Goal: Ask a question: Seek information or help from site administrators or community

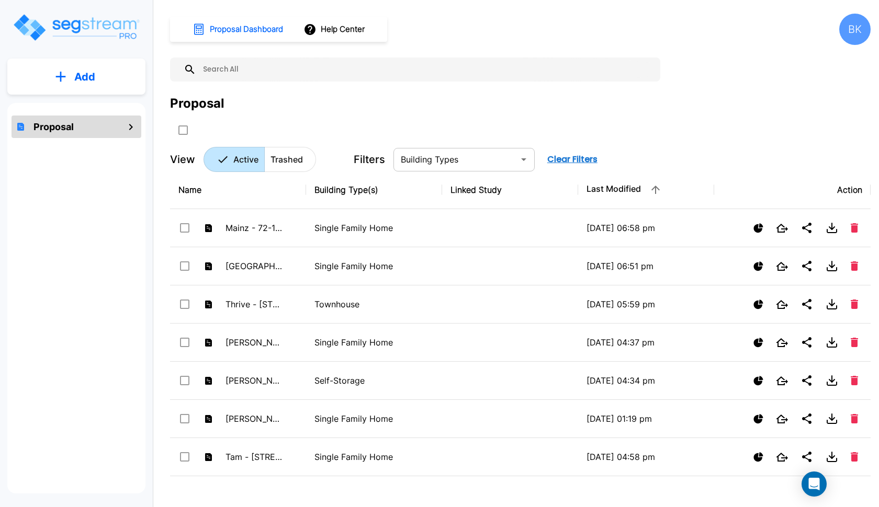
click at [444, 165] on div "​" at bounding box center [463, 160] width 141 height 24
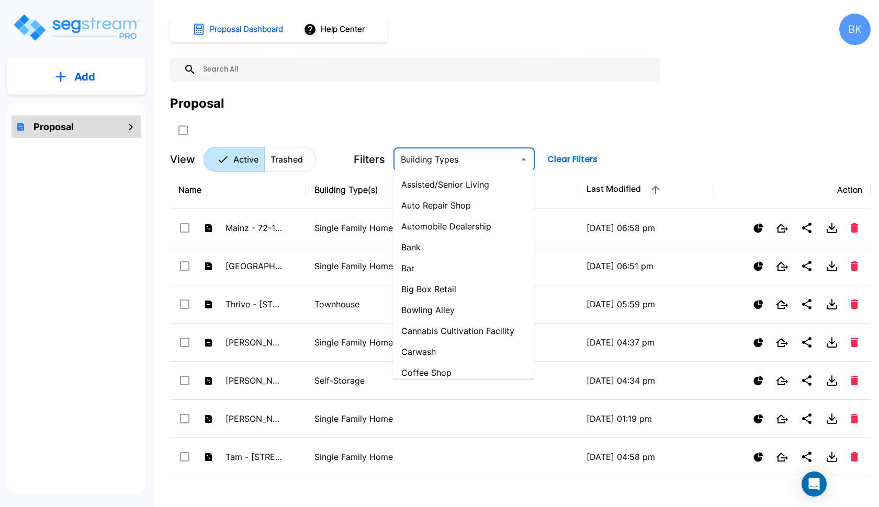
click at [564, 160] on button "Clear Filters" at bounding box center [572, 159] width 59 height 21
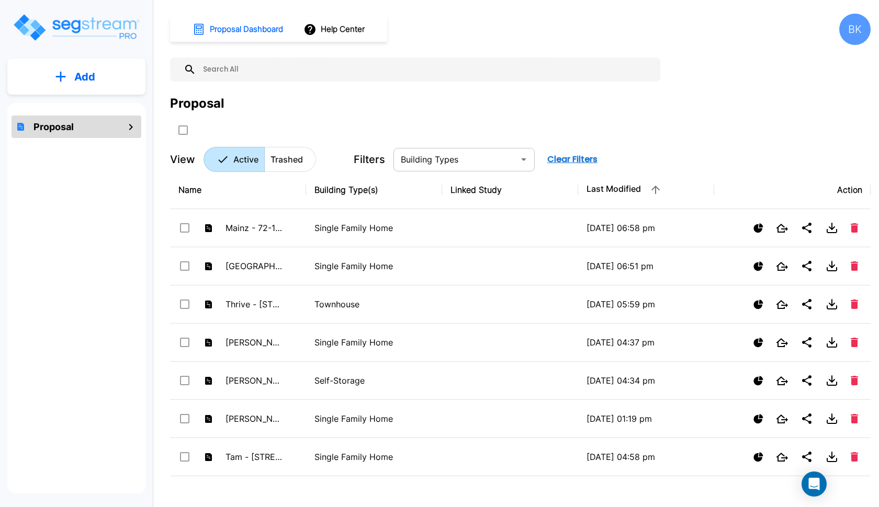
click at [504, 152] on input "text" at bounding box center [456, 159] width 118 height 15
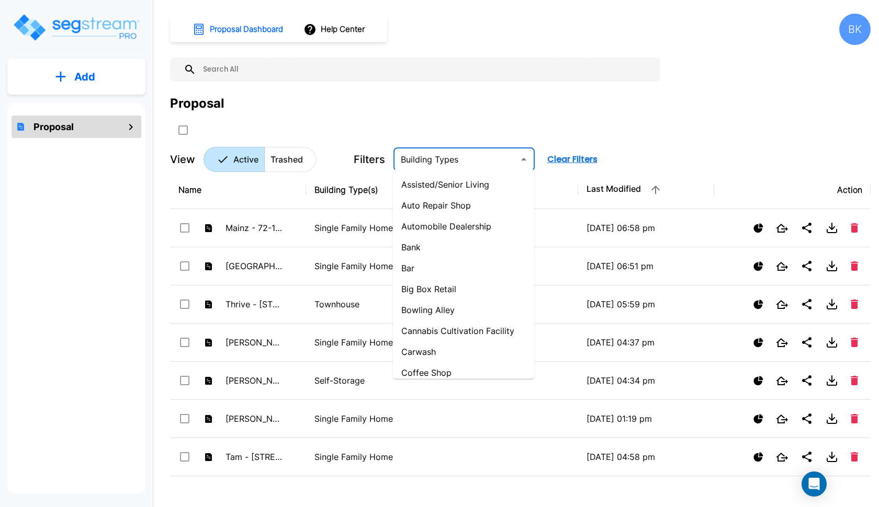
click at [306, 112] on div "Proposal" at bounding box center [520, 116] width 701 height 44
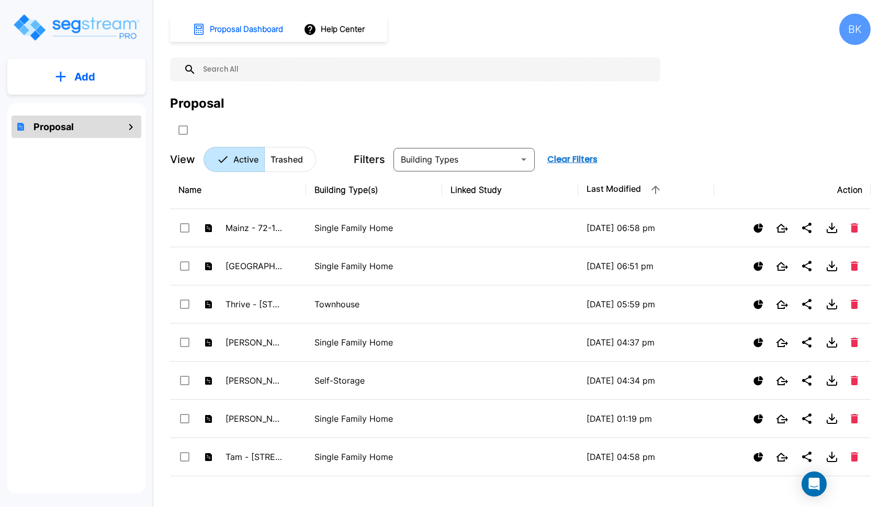
click at [125, 135] on div "Proposal" at bounding box center [77, 127] width 130 height 22
click at [127, 132] on icon "mailbox folders" at bounding box center [131, 127] width 13 height 13
click at [129, 129] on icon "mailbox folders" at bounding box center [131, 127] width 13 height 13
click at [185, 128] on input "select all folders" at bounding box center [182, 128] width 10 height 9
checkbox input "true"
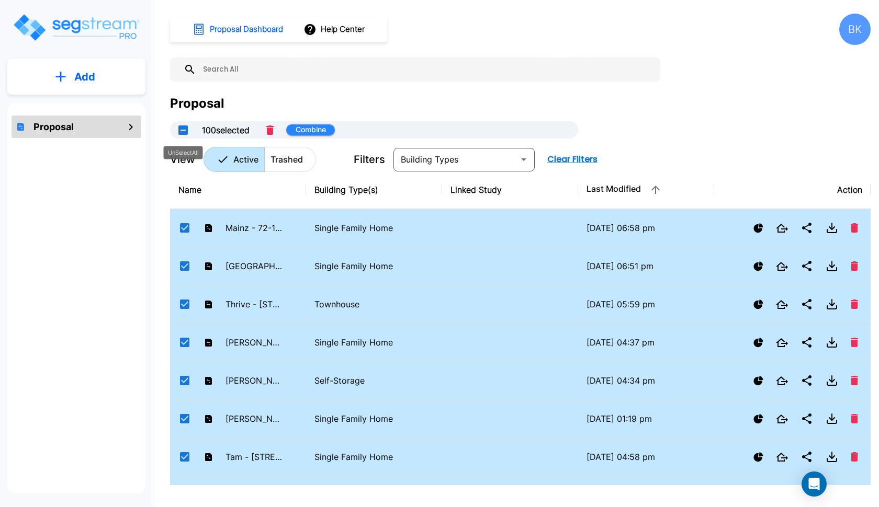
checkbox input "true"
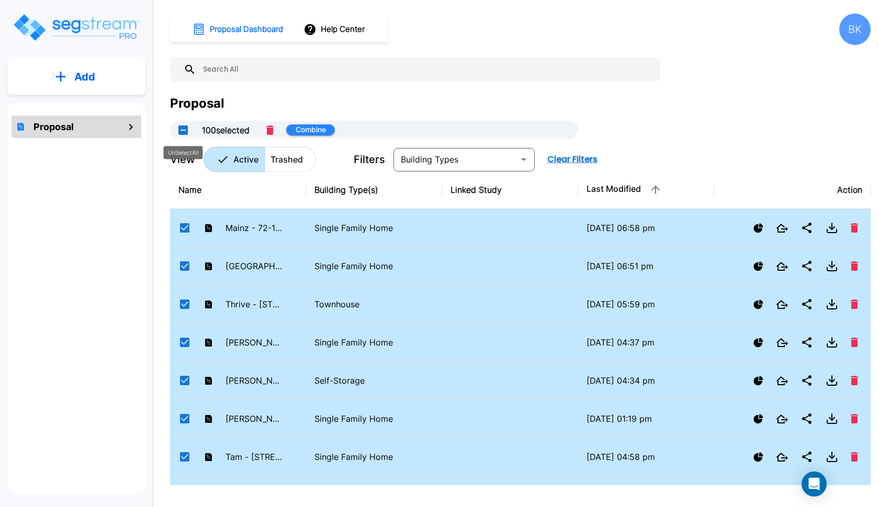
checkbox input "true"
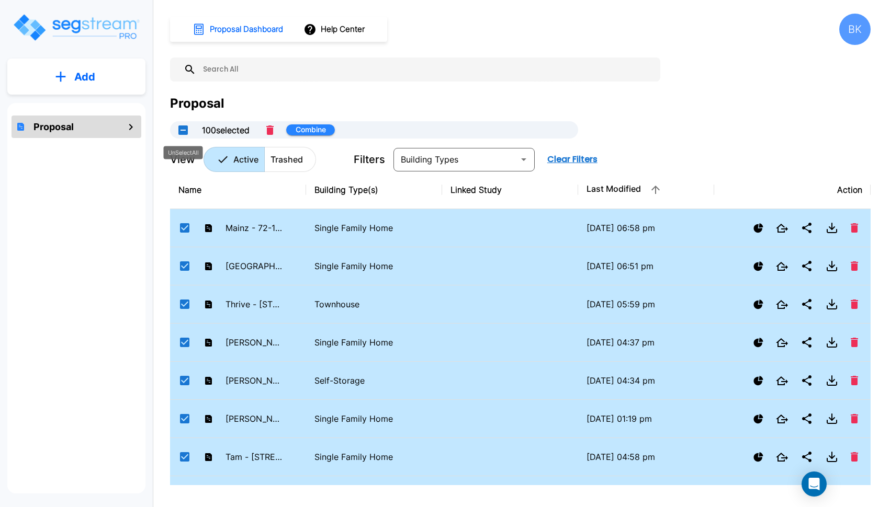
checkbox input "true"
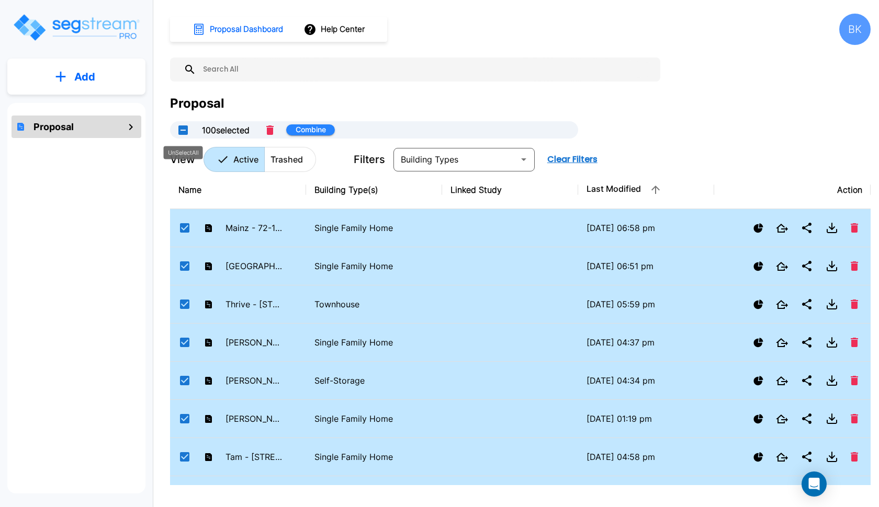
checkbox input "true"
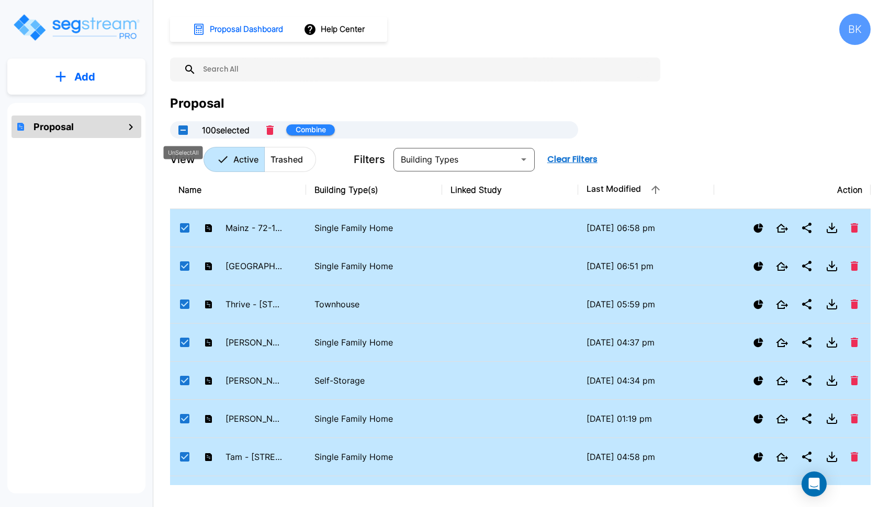
checkbox input "true"
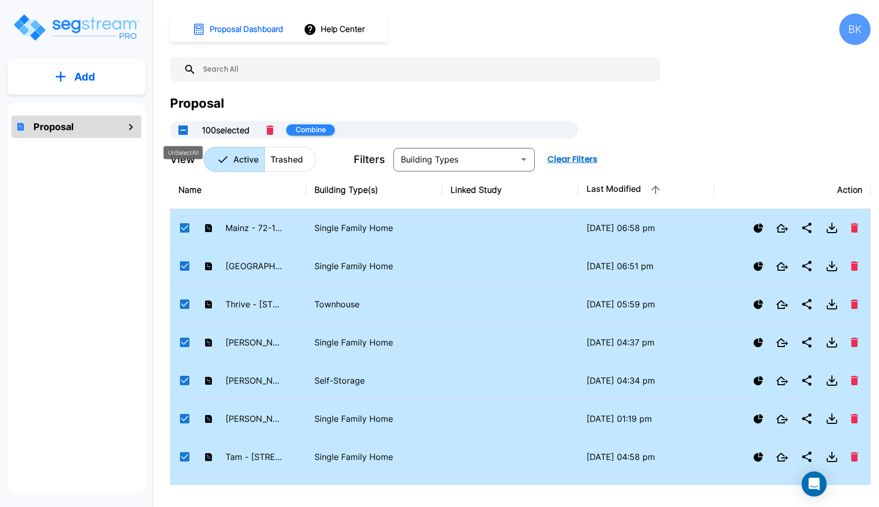
checkbox input "true"
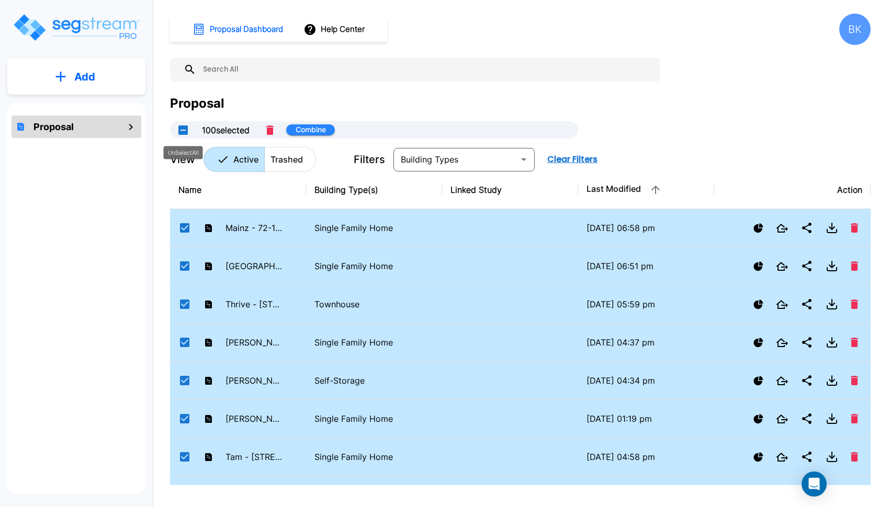
checkbox input "true"
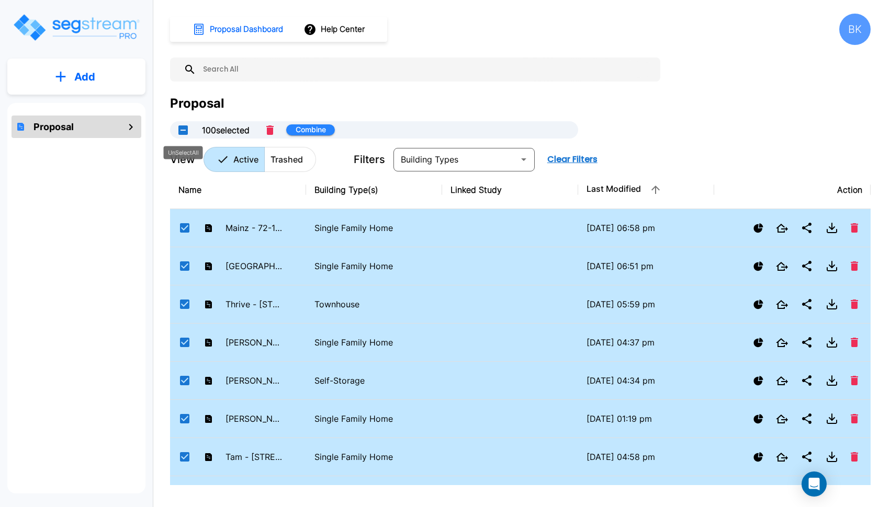
checkbox input "true"
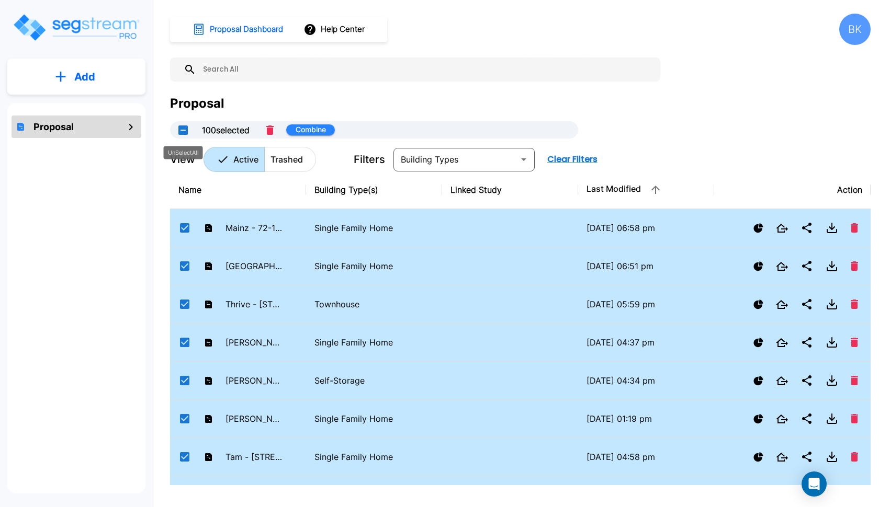
checkbox input "true"
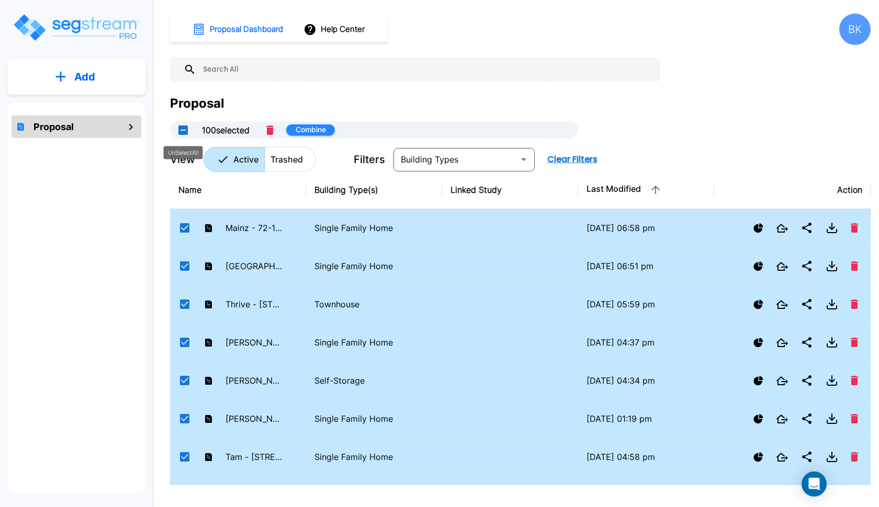
checkbox input "true"
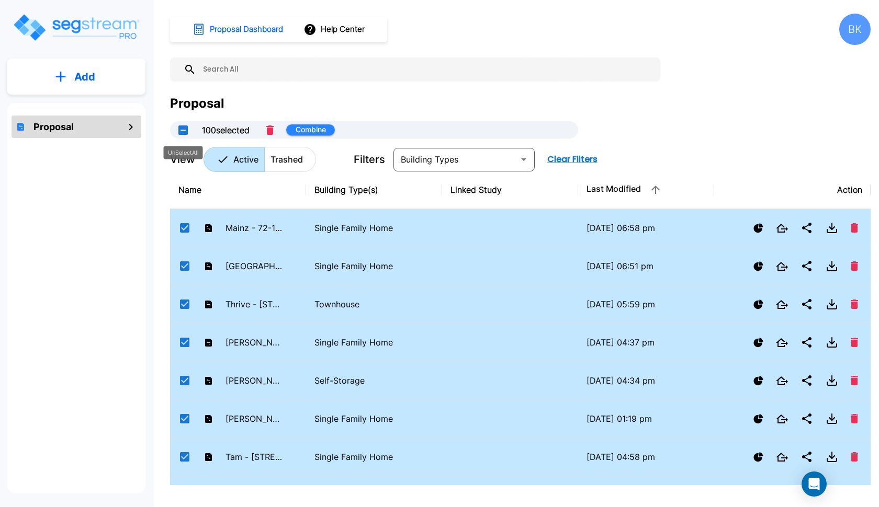
checkbox input "true"
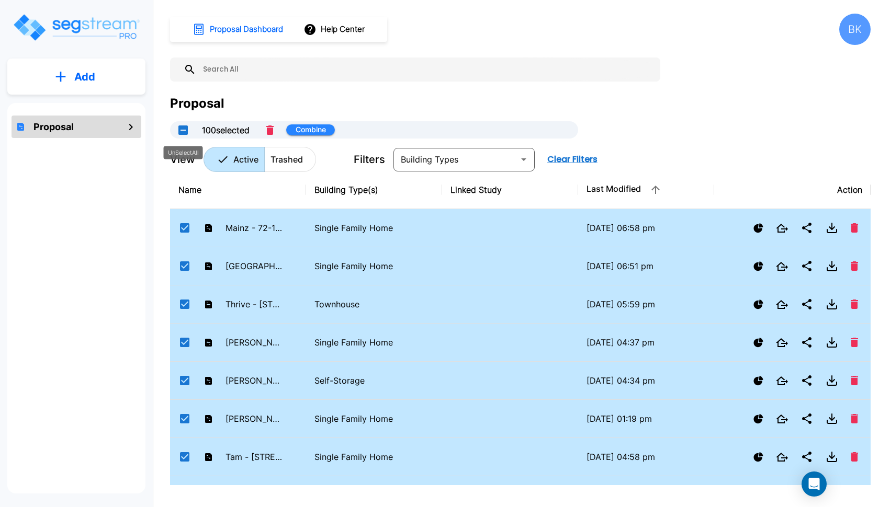
checkbox input "true"
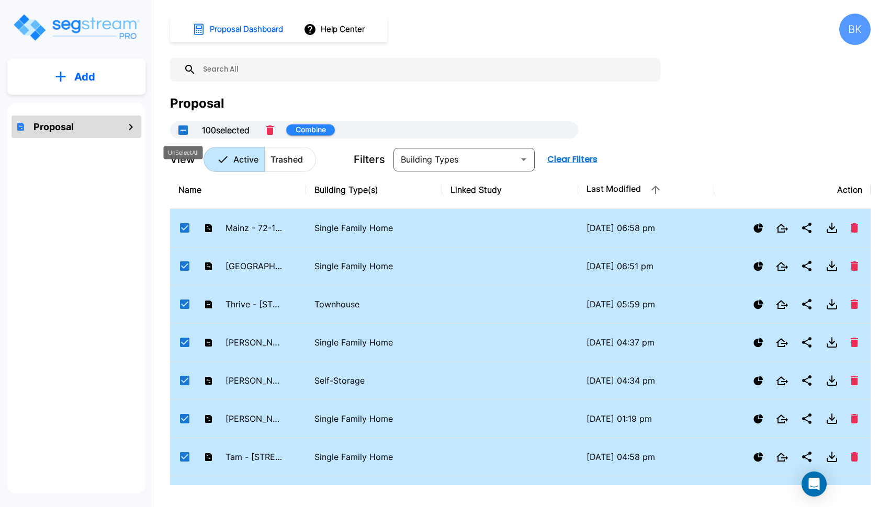
checkbox input "true"
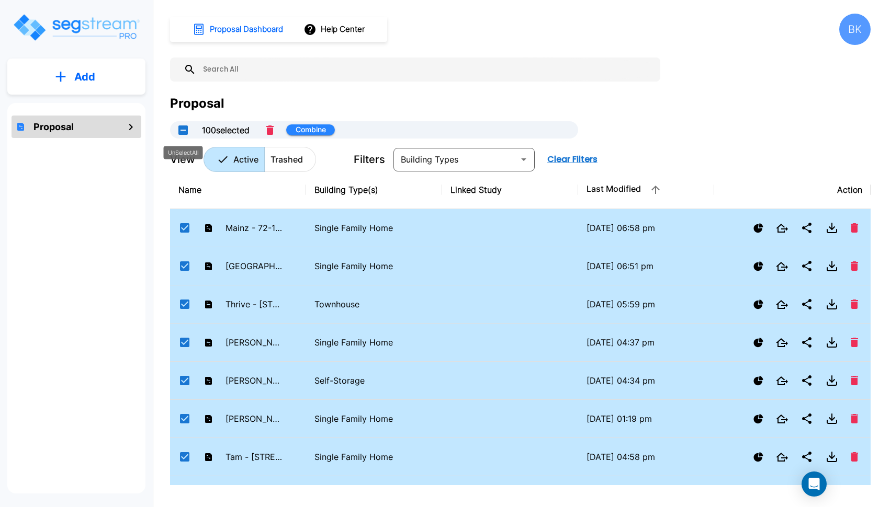
checkbox input "true"
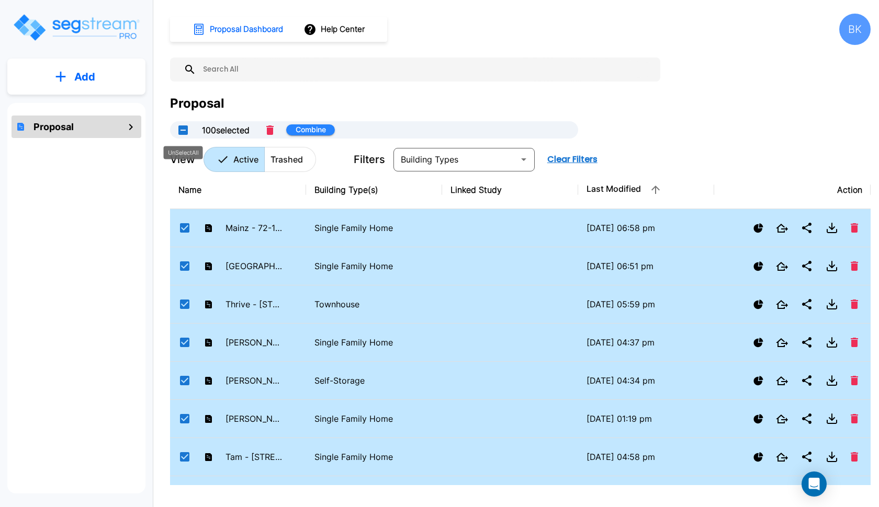
checkbox input "true"
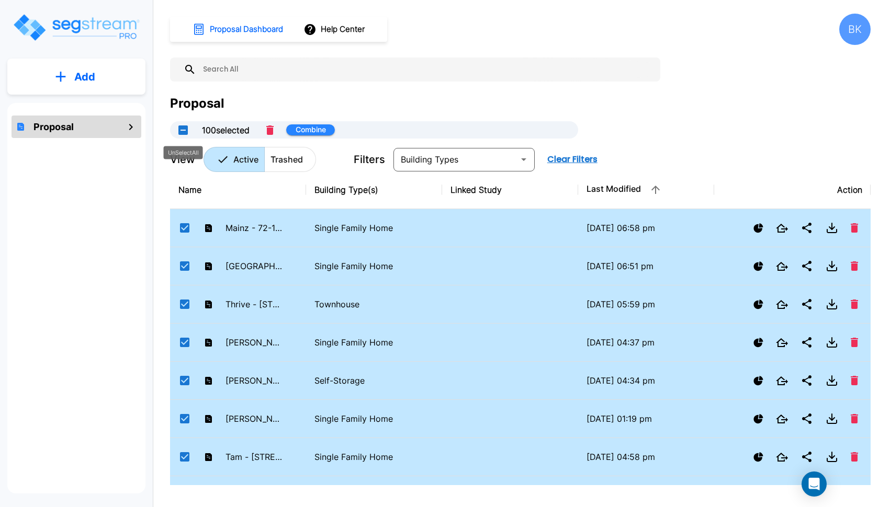
checkbox input "true"
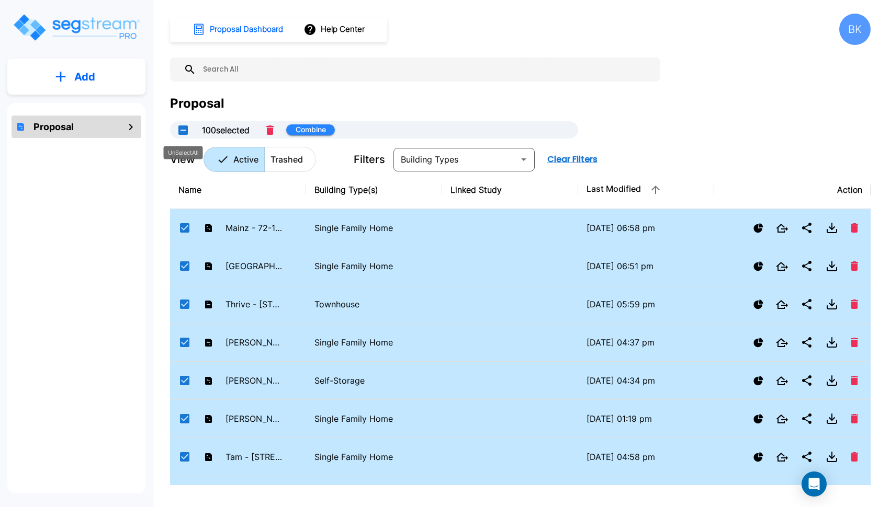
checkbox input "true"
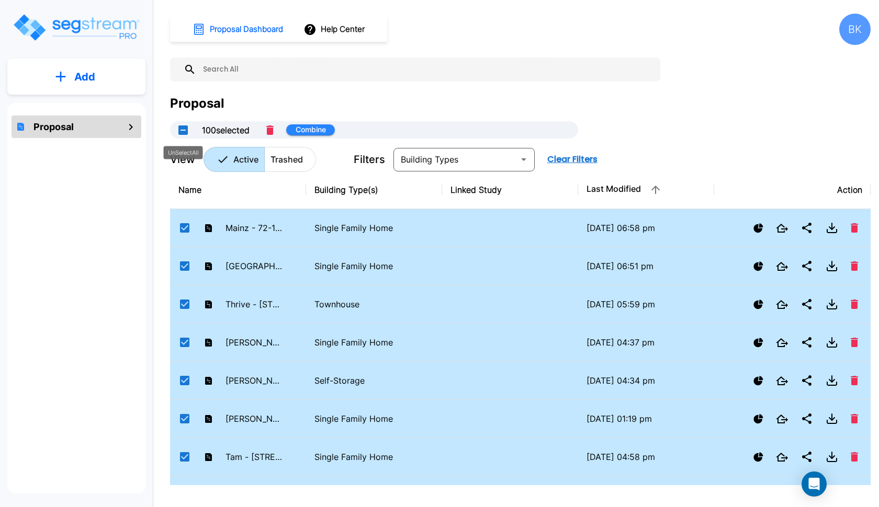
checkbox input "true"
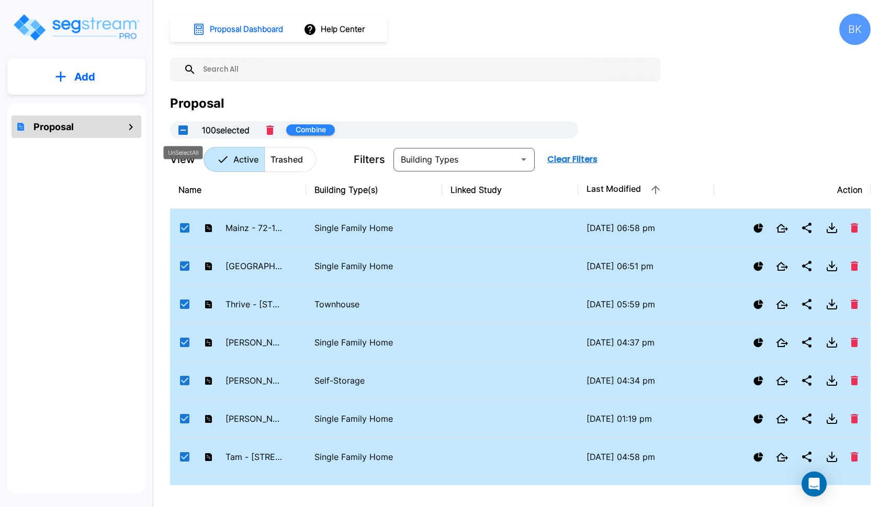
checkbox input "true"
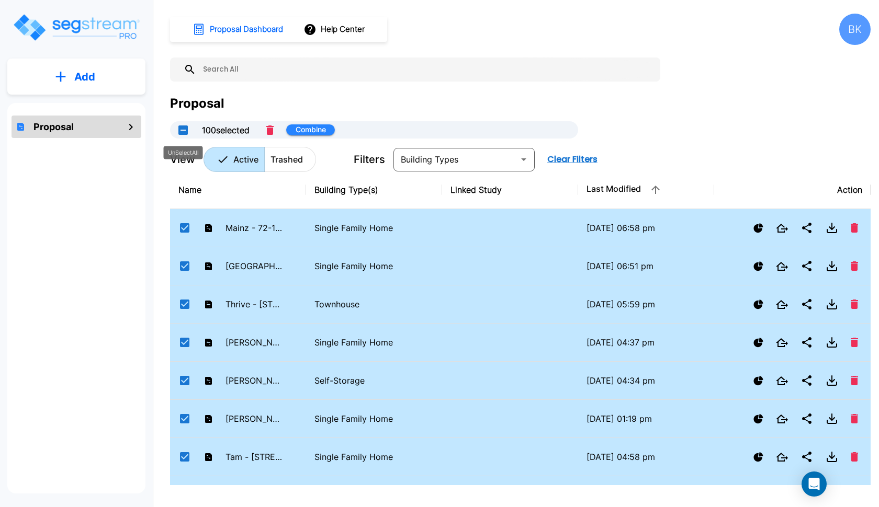
checkbox input "true"
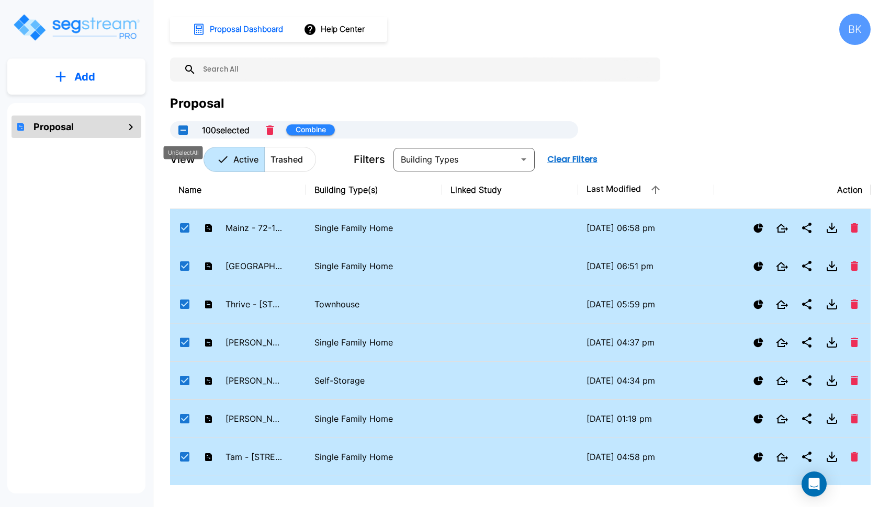
click at [185, 128] on button "UnSelectAll" at bounding box center [183, 130] width 21 height 21
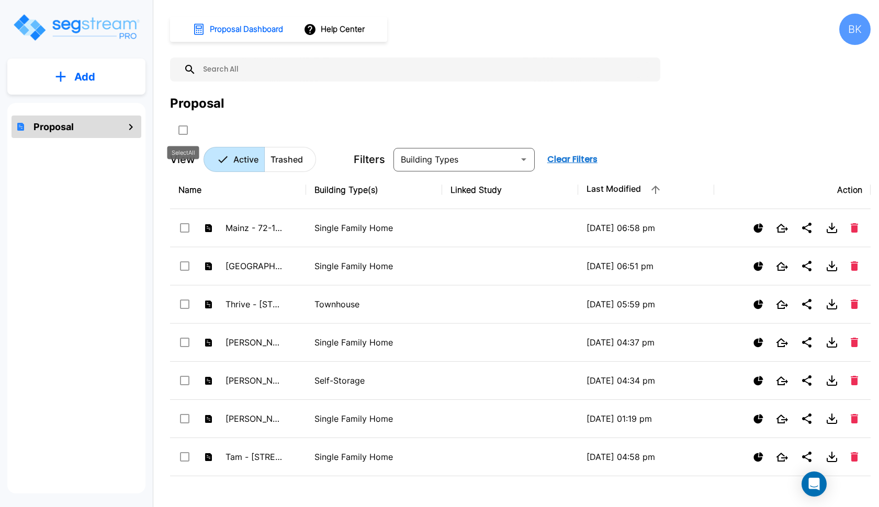
checkbox input "false"
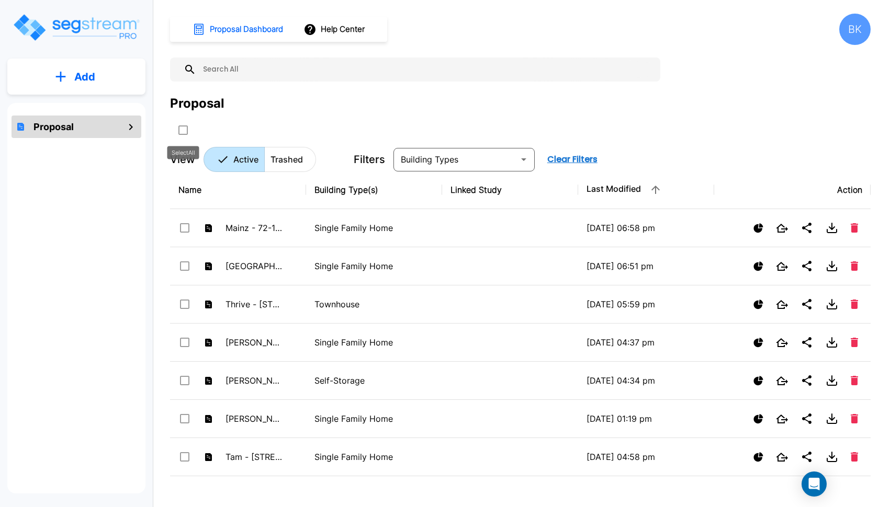
checkbox input "false"
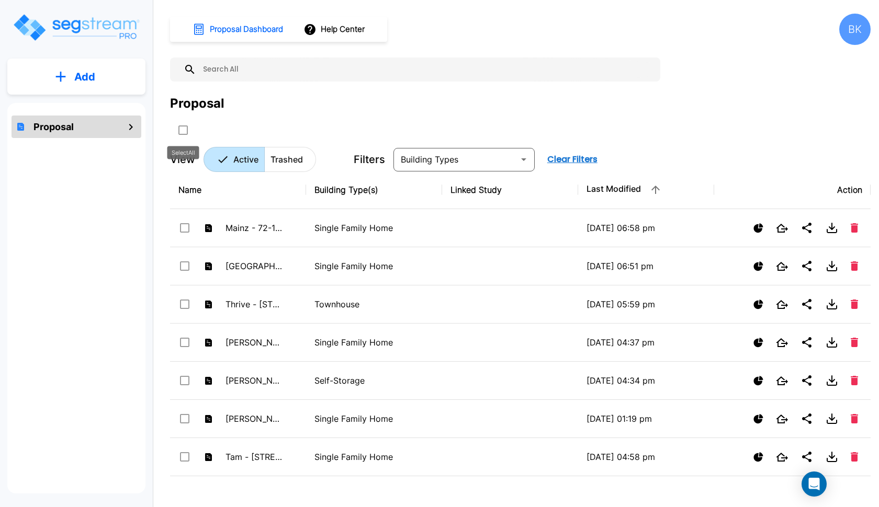
checkbox input "false"
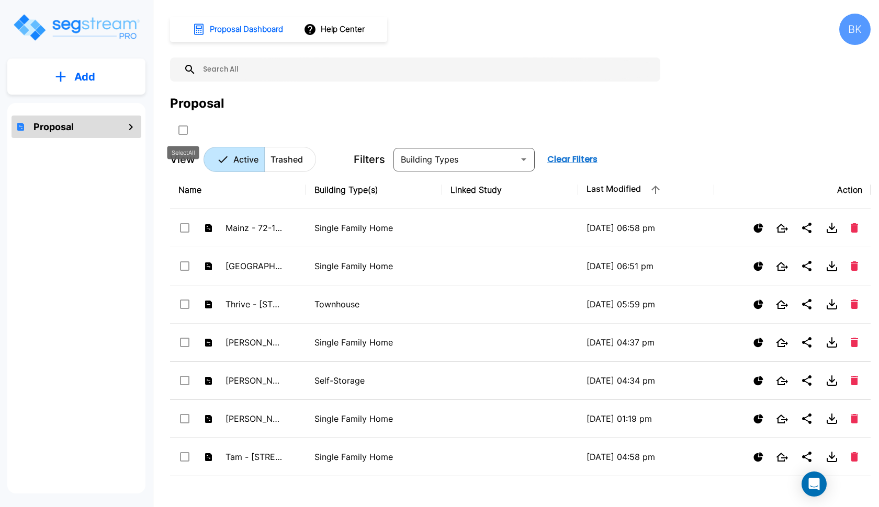
checkbox input "false"
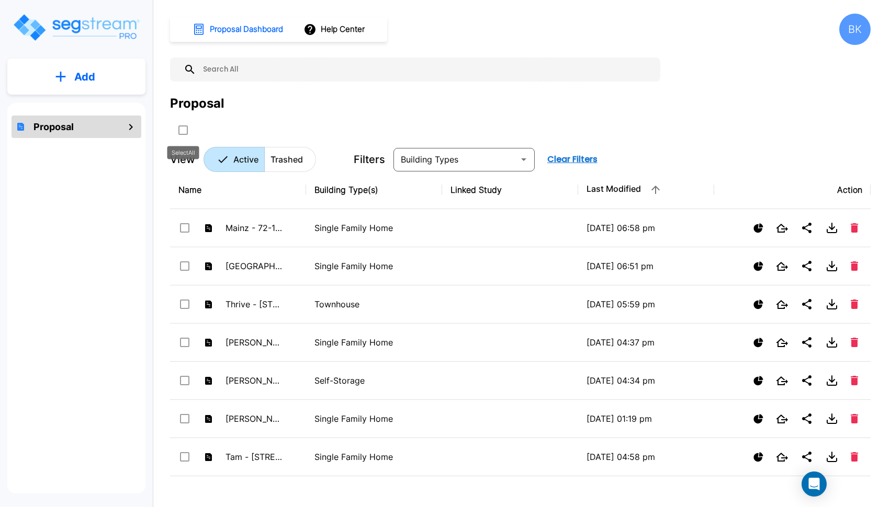
checkbox input "false"
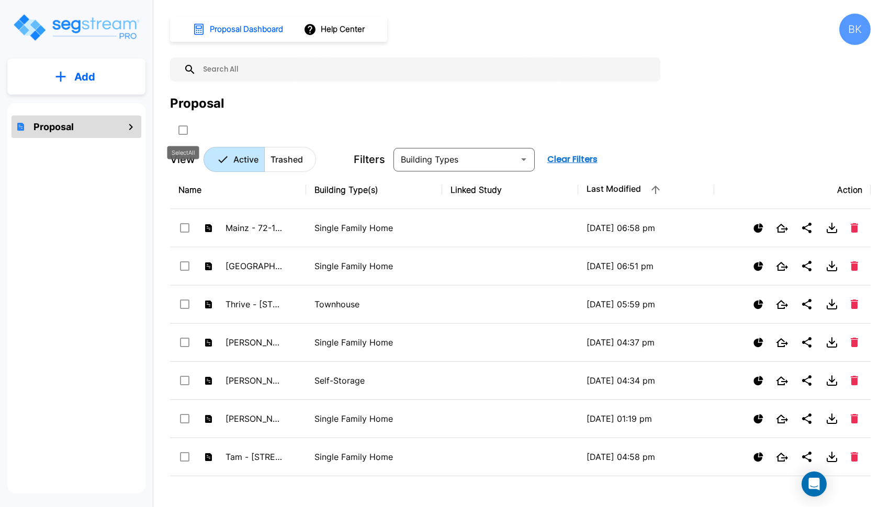
checkbox input "false"
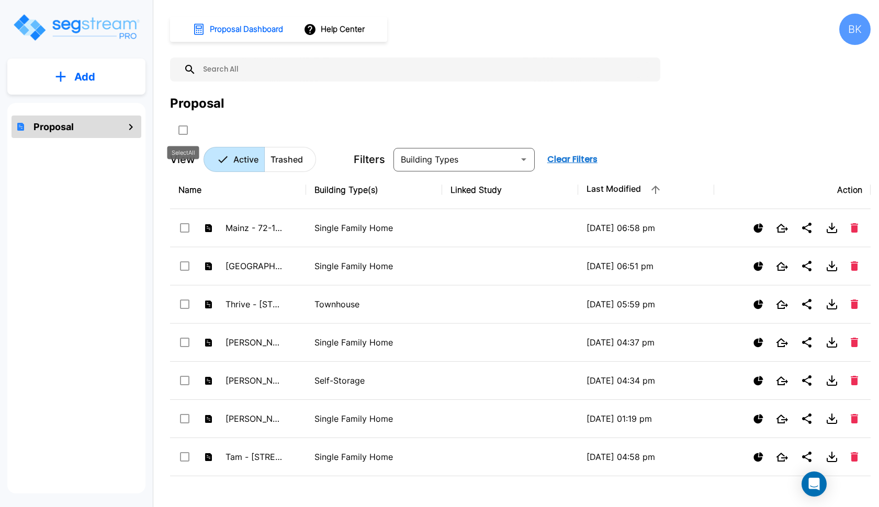
checkbox input "false"
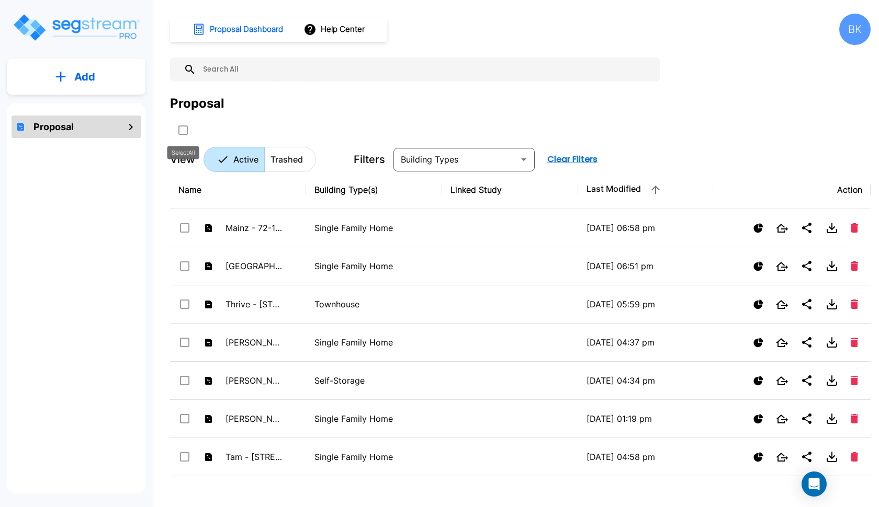
checkbox input "false"
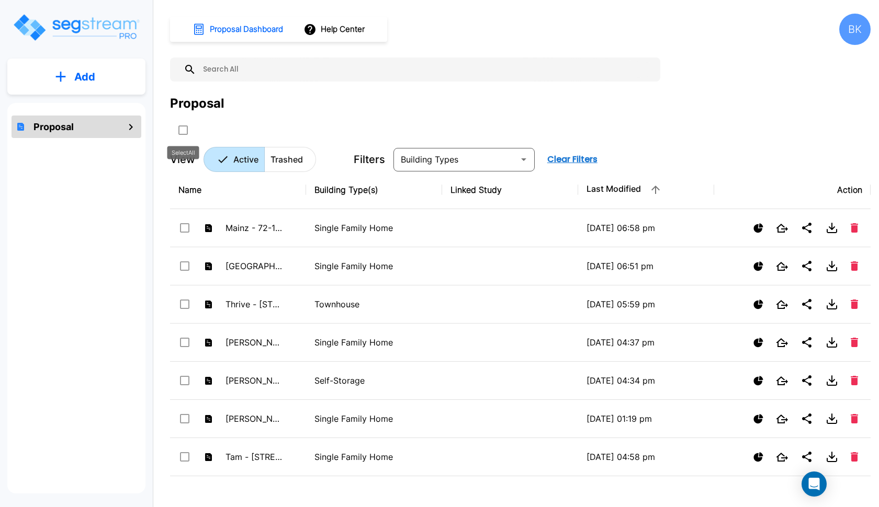
checkbox input "false"
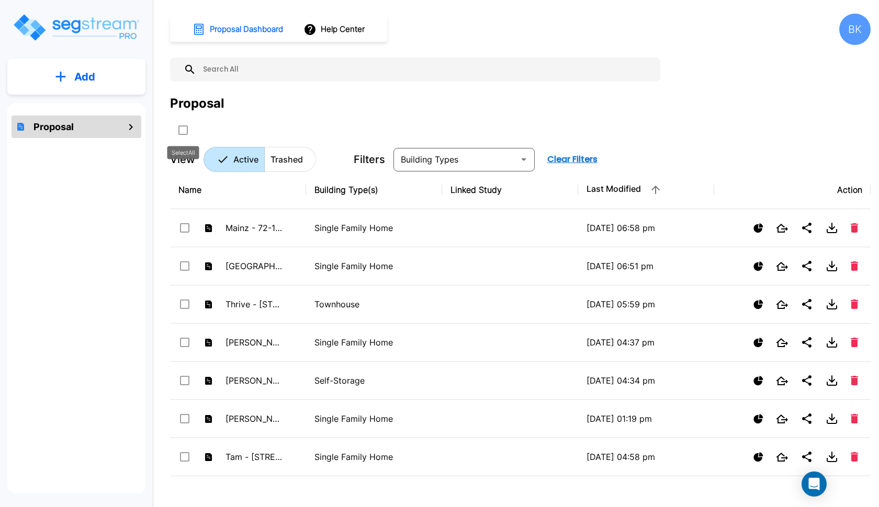
checkbox input "false"
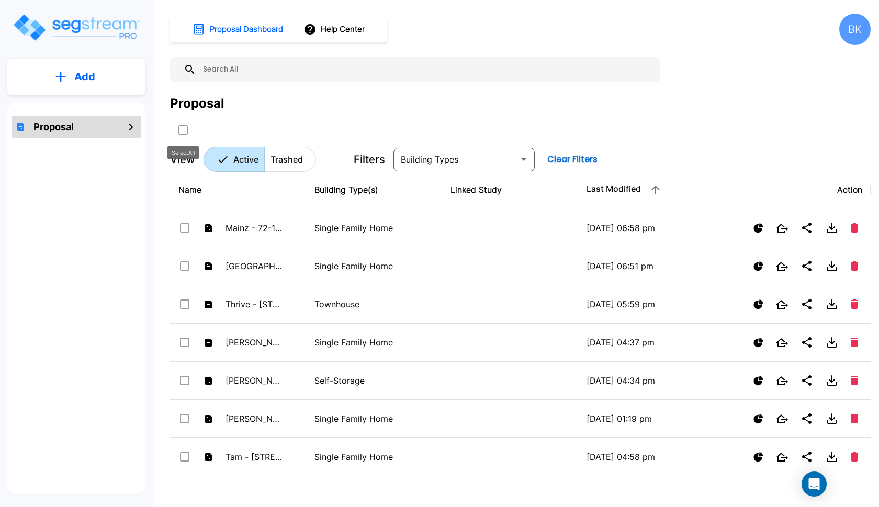
checkbox input "false"
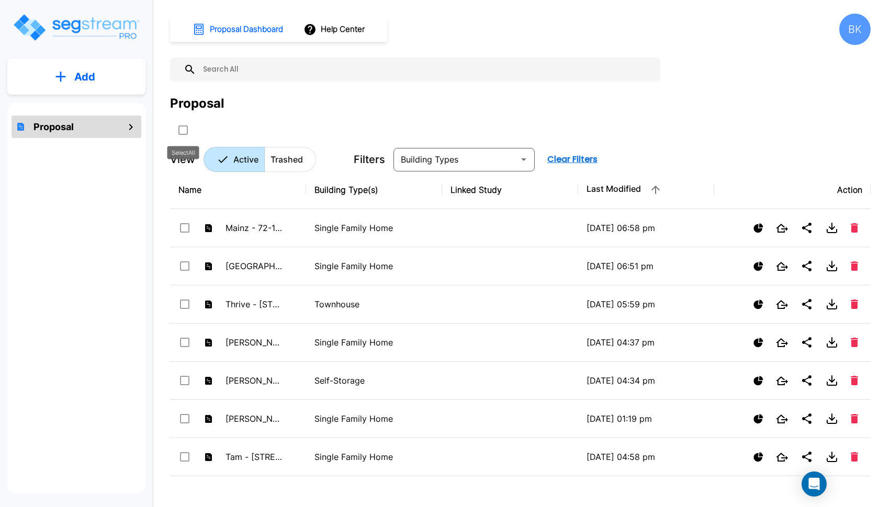
checkbox input "false"
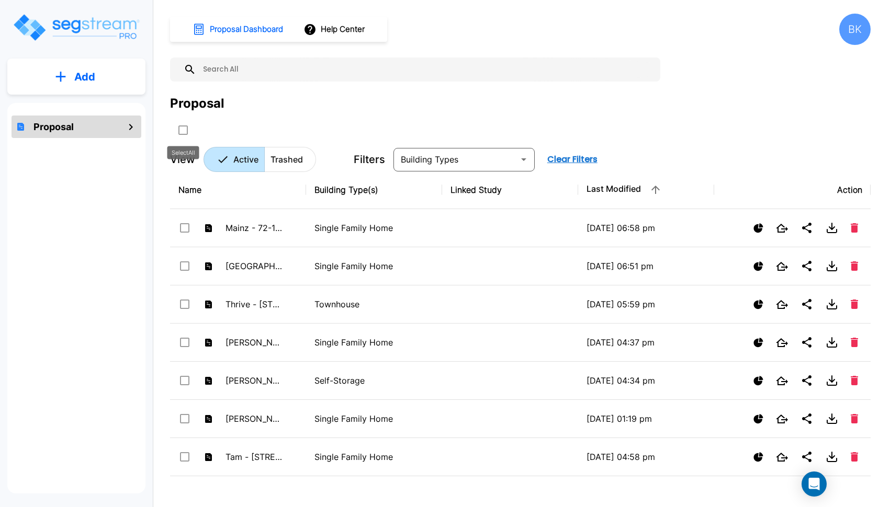
checkbox input "false"
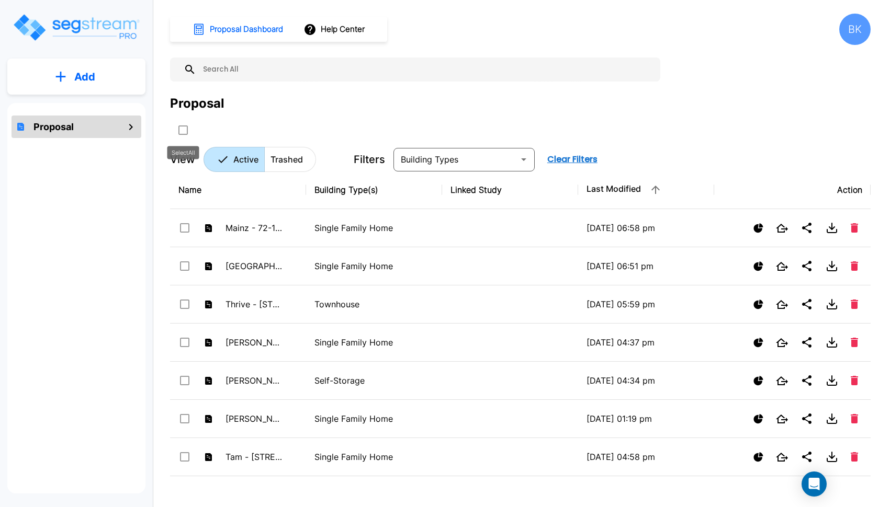
checkbox input "false"
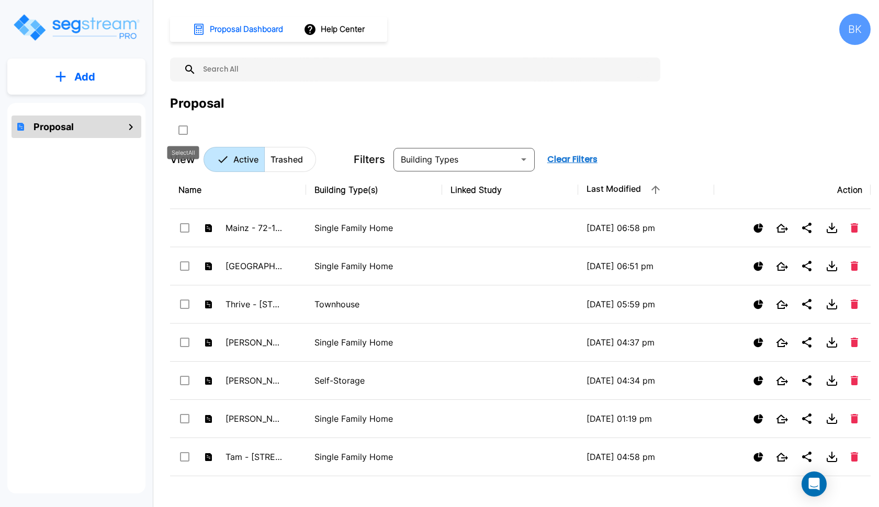
checkbox input "false"
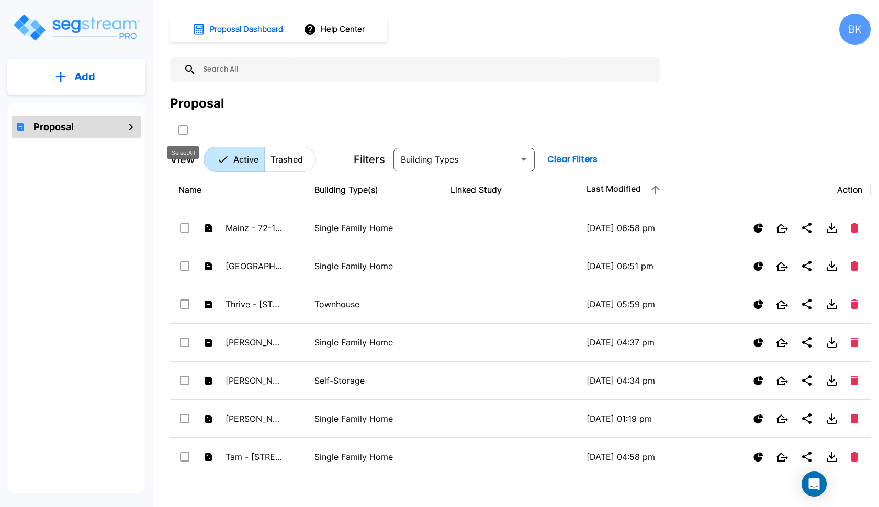
checkbox input "false"
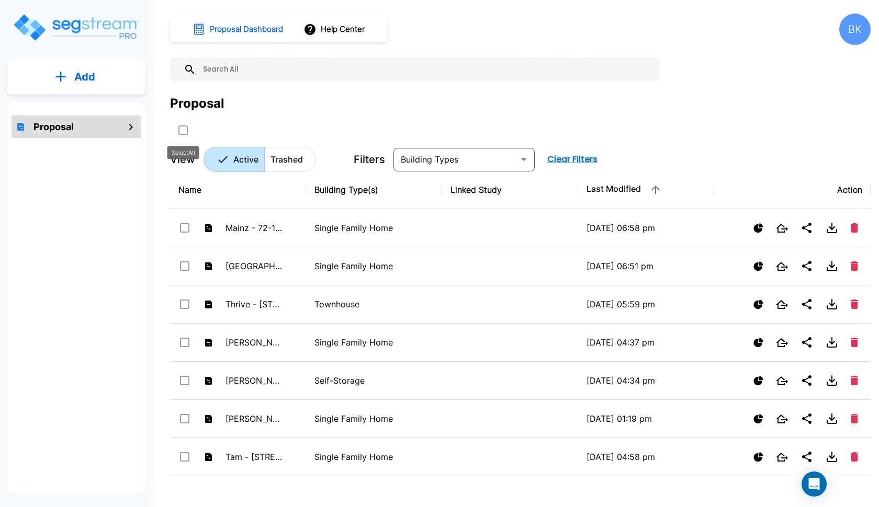
checkbox input "false"
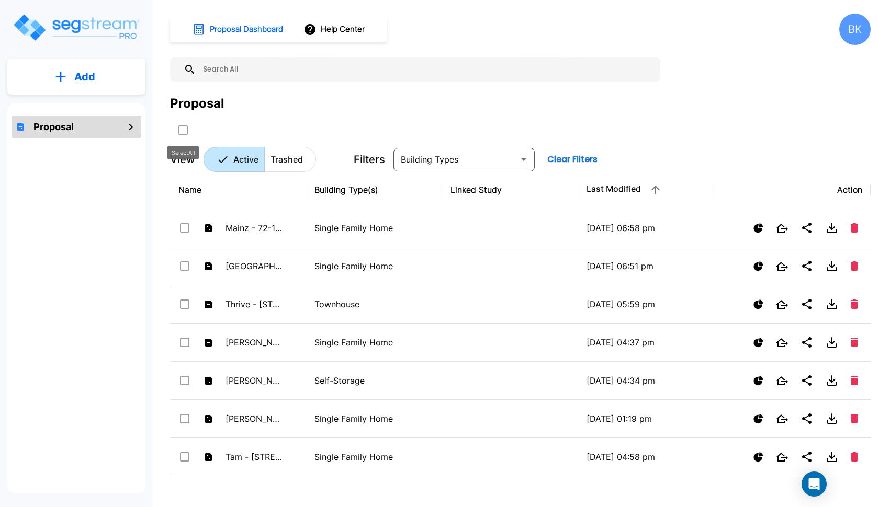
checkbox input "false"
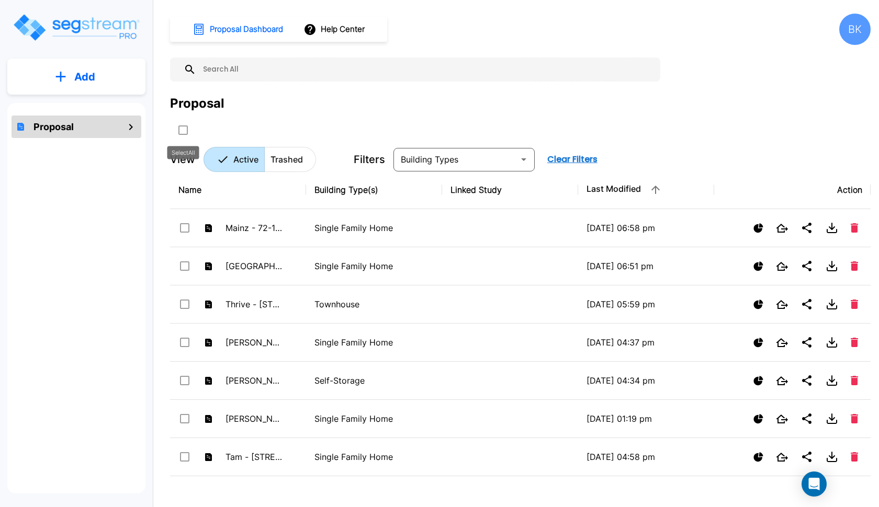
checkbox input "false"
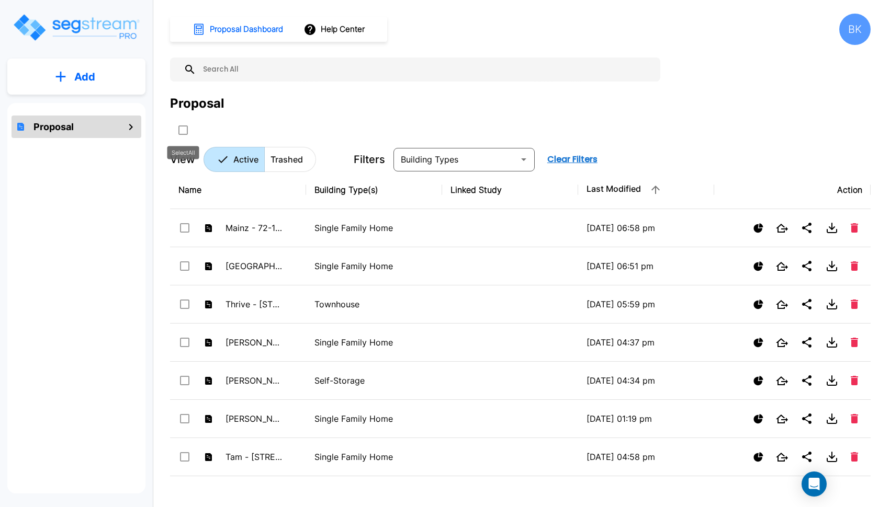
checkbox input "false"
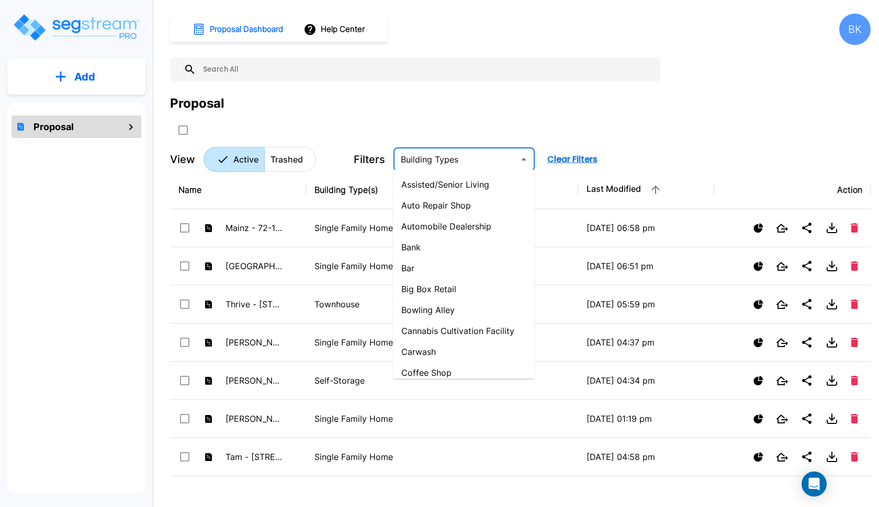
click at [462, 165] on input "text" at bounding box center [456, 159] width 118 height 15
click at [523, 156] on icon "Close" at bounding box center [523, 159] width 13 height 13
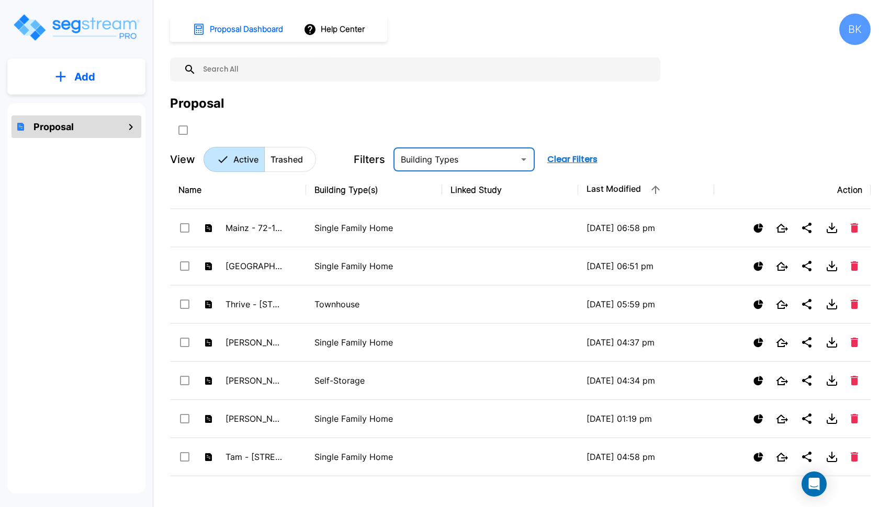
click at [853, 28] on div "BK" at bounding box center [854, 29] width 31 height 31
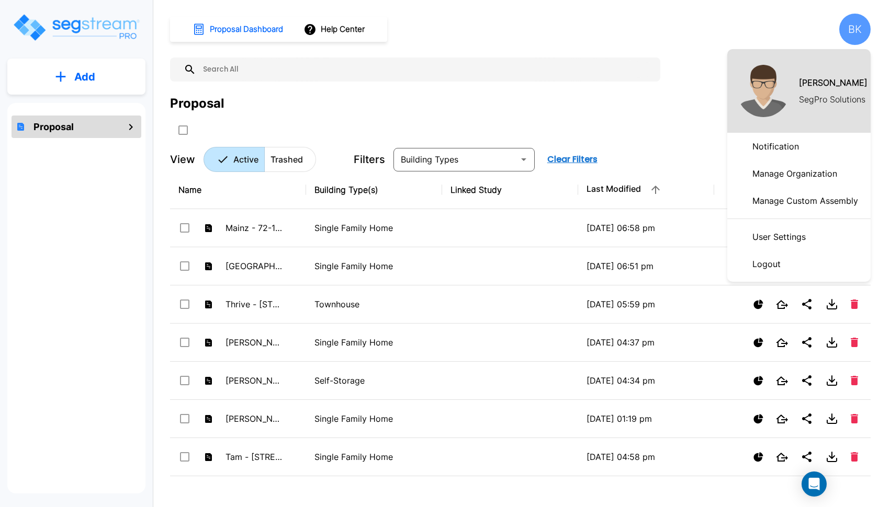
click at [666, 94] on div at bounding box center [439, 253] width 879 height 507
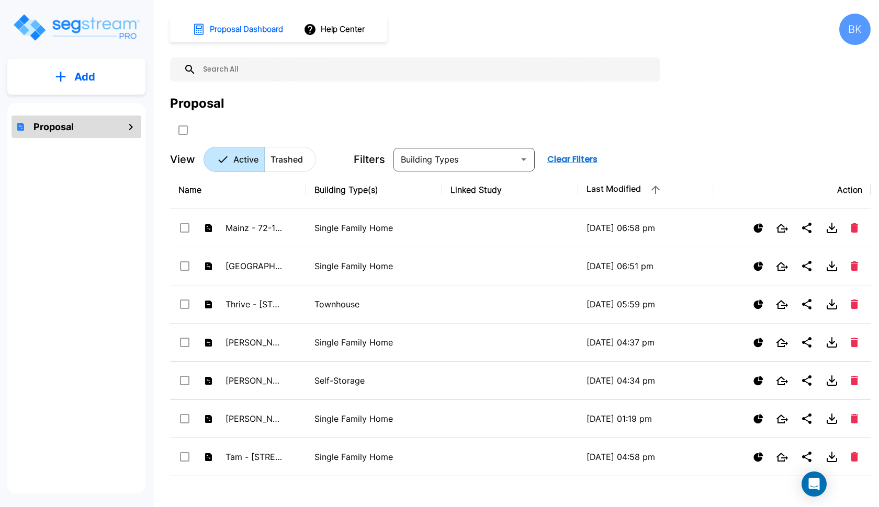
click at [371, 154] on p "Filters" at bounding box center [369, 160] width 31 height 16
click at [184, 132] on icon "SelectAll" at bounding box center [182, 130] width 9 height 9
click at [185, 128] on input "select all folders" at bounding box center [182, 128] width 10 height 9
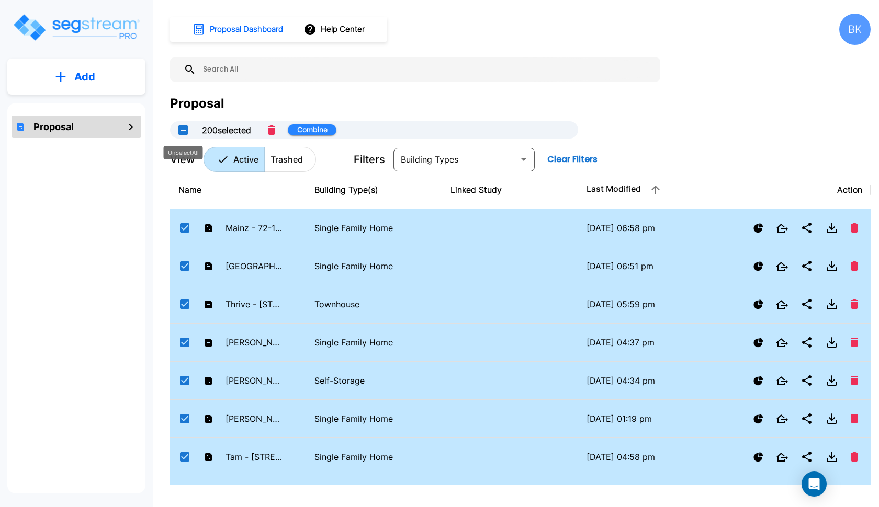
click at [181, 128] on button "UnSelectAll" at bounding box center [183, 130] width 21 height 21
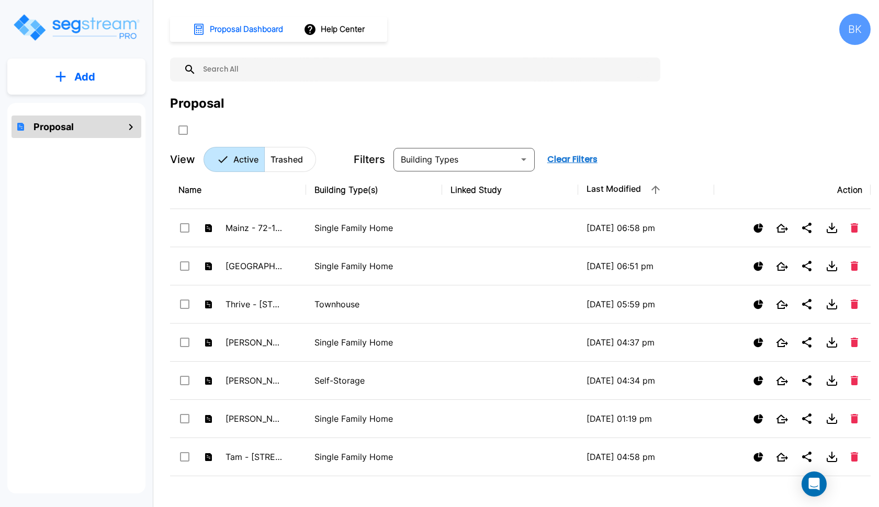
click at [129, 128] on icon "mailbox folders" at bounding box center [131, 127] width 13 height 13
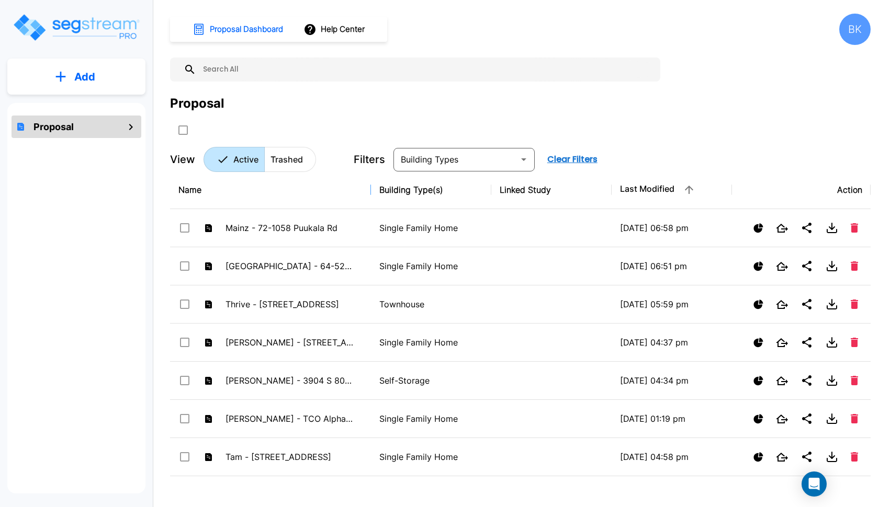
drag, startPoint x: 305, startPoint y: 188, endPoint x: 369, endPoint y: 194, distance: 64.0
click at [242, 27] on h1 "Proposal Dashboard" at bounding box center [246, 30] width 73 height 12
click at [132, 128] on icon "mailbox folders" at bounding box center [131, 127] width 4 height 6
click at [75, 127] on div "Proposal" at bounding box center [77, 127] width 130 height 22
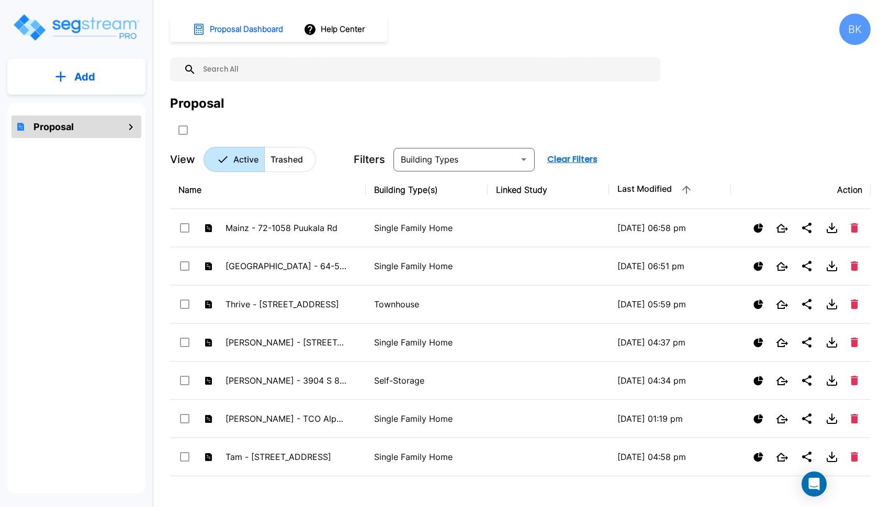
click at [75, 127] on div "Proposal" at bounding box center [77, 127] width 130 height 22
click at [232, 24] on h1 "Proposal Dashboard" at bounding box center [246, 30] width 73 height 12
click at [248, 29] on h1 "Proposal Dashboard" at bounding box center [246, 30] width 73 height 12
click at [343, 30] on button "Help Center" at bounding box center [334, 29] width 67 height 20
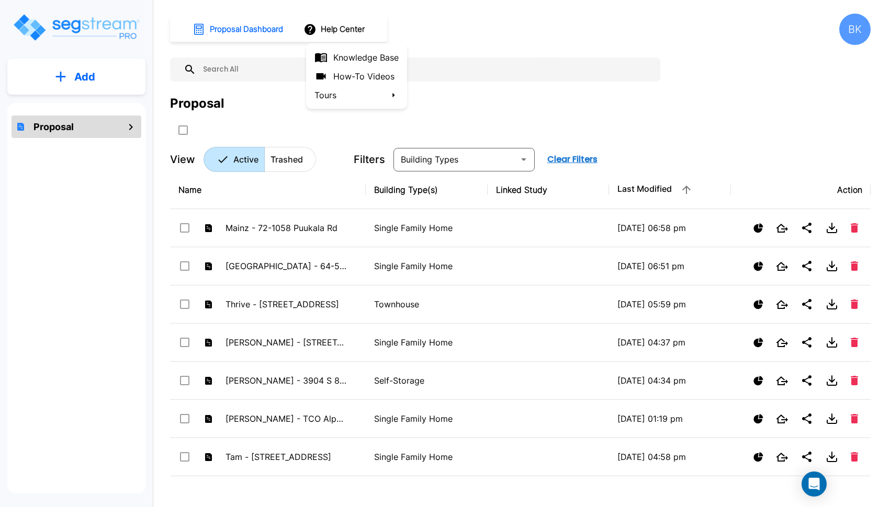
click at [385, 93] on li "Tours" at bounding box center [356, 95] width 101 height 19
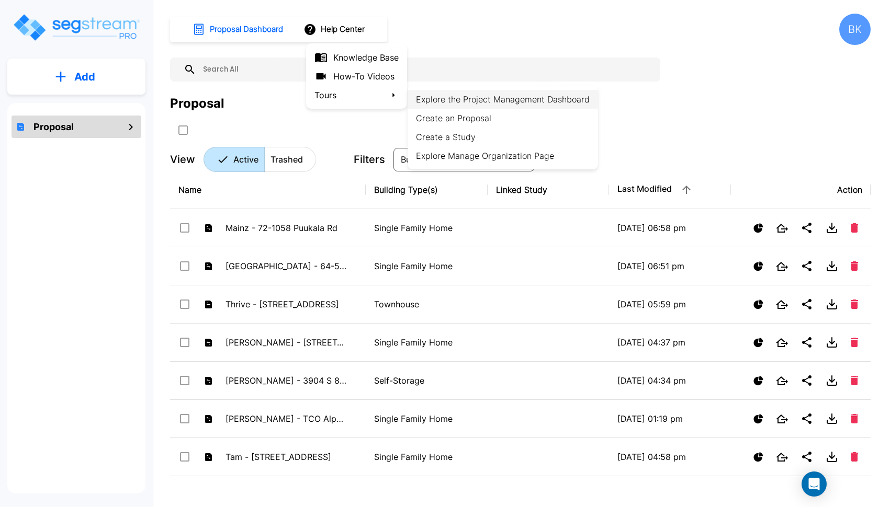
click at [434, 99] on li "Explore the Project Management Dashboard" at bounding box center [503, 99] width 190 height 19
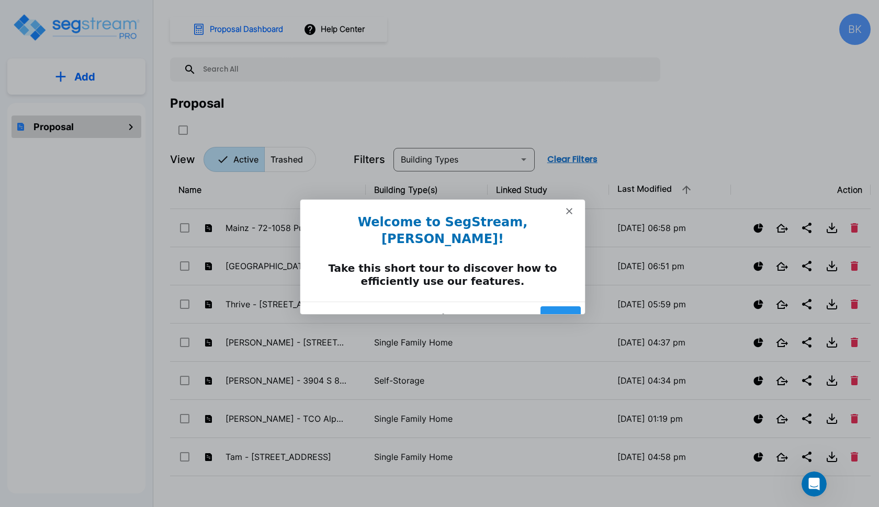
click at [566, 209] on icon "Close" at bounding box center [569, 210] width 6 height 6
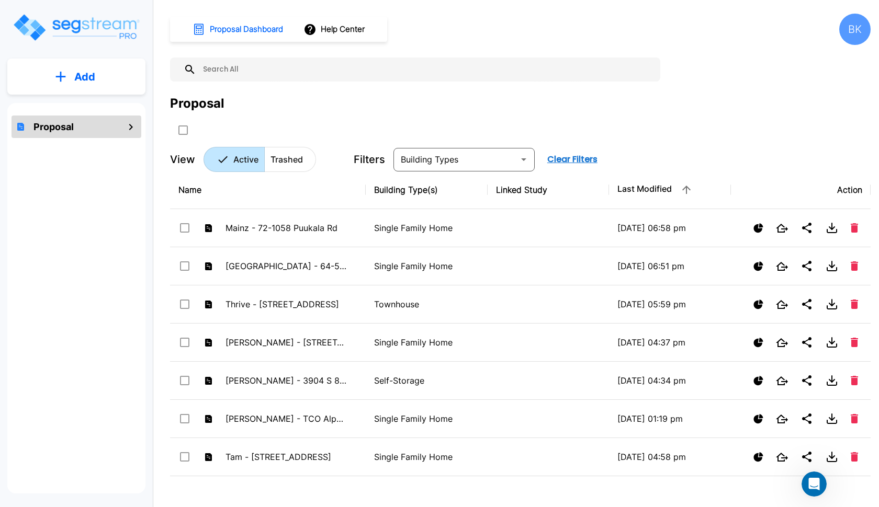
click at [846, 31] on div "BK" at bounding box center [854, 29] width 31 height 31
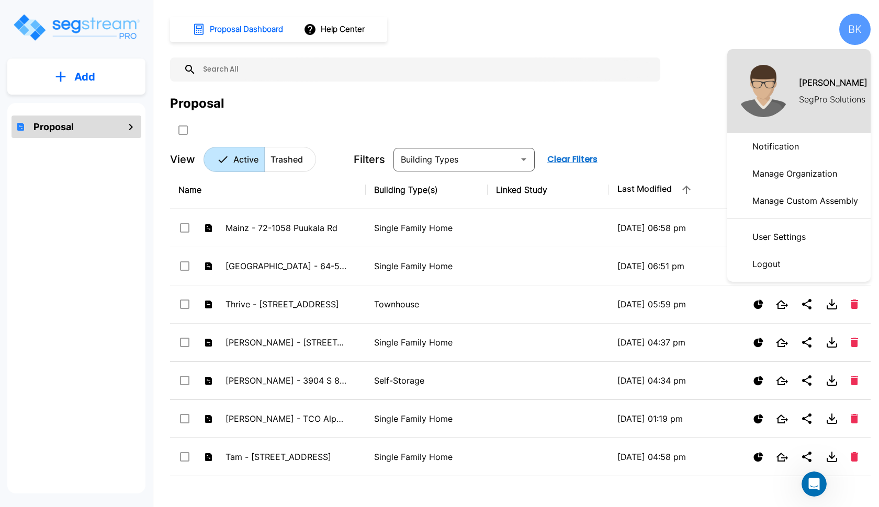
click at [764, 198] on p "Manage Custom Assembly" at bounding box center [805, 200] width 114 height 21
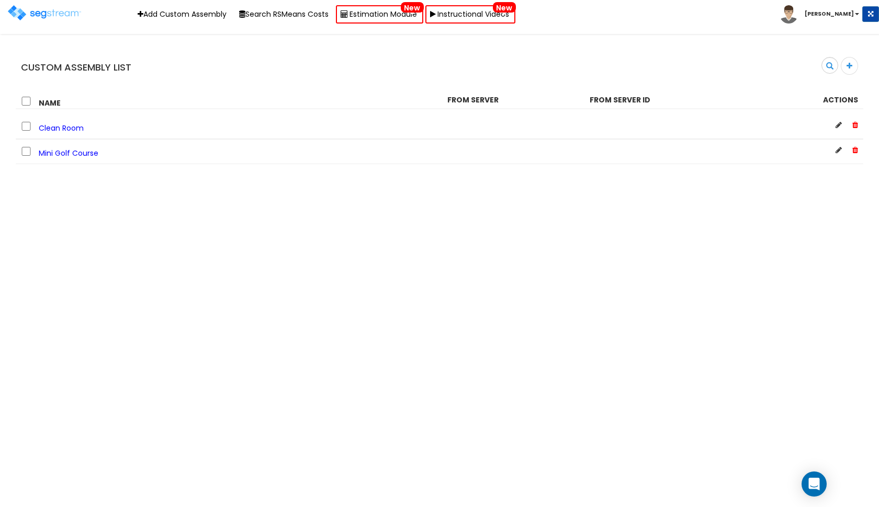
click at [845, 12] on b "[PERSON_NAME]" at bounding box center [829, 14] width 49 height 8
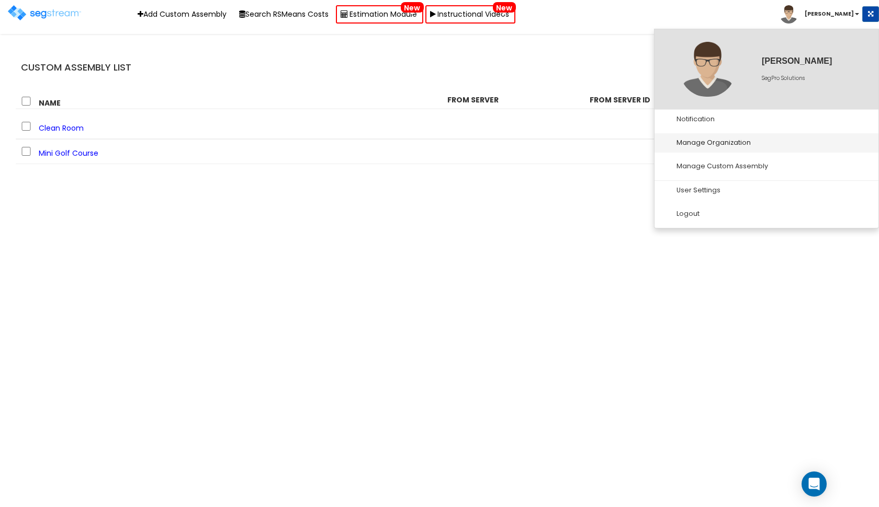
click at [735, 135] on link "Manage Organization" at bounding box center [766, 142] width 224 height 19
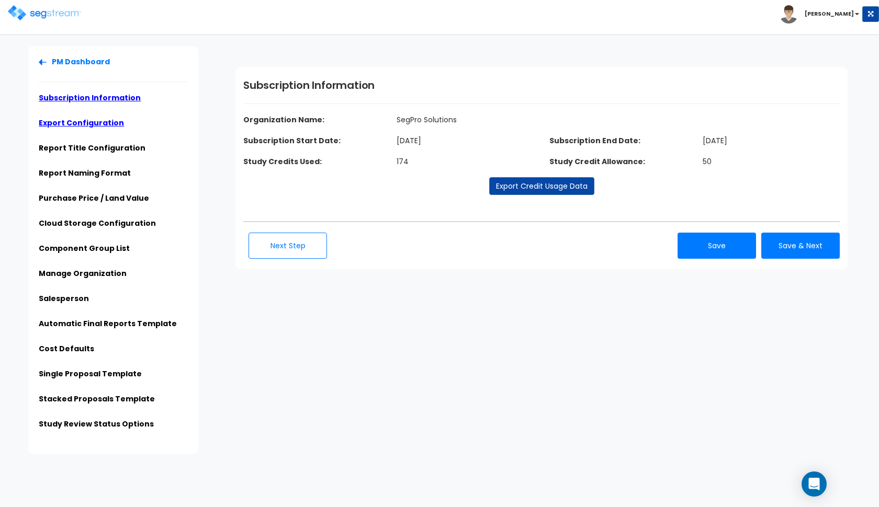
click at [87, 123] on link "Export Configuration" at bounding box center [81, 123] width 85 height 10
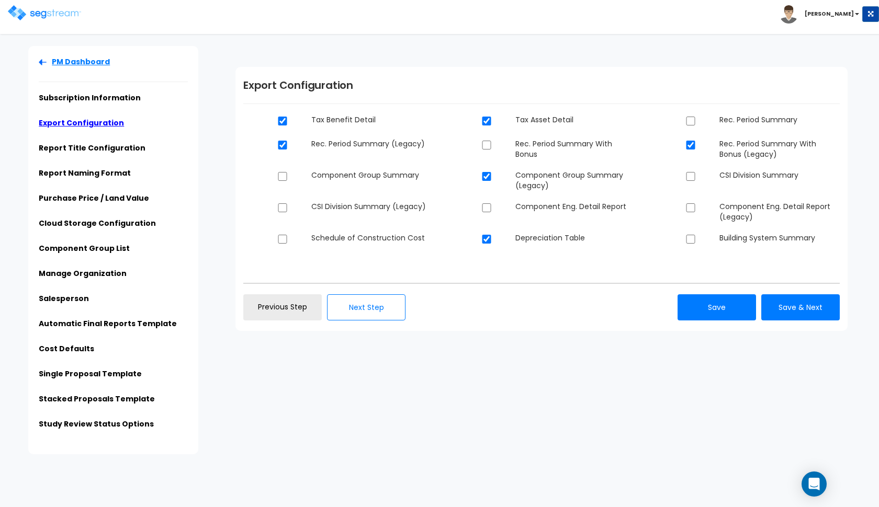
click at [45, 59] on link "PM Dashboard" at bounding box center [74, 62] width 71 height 10
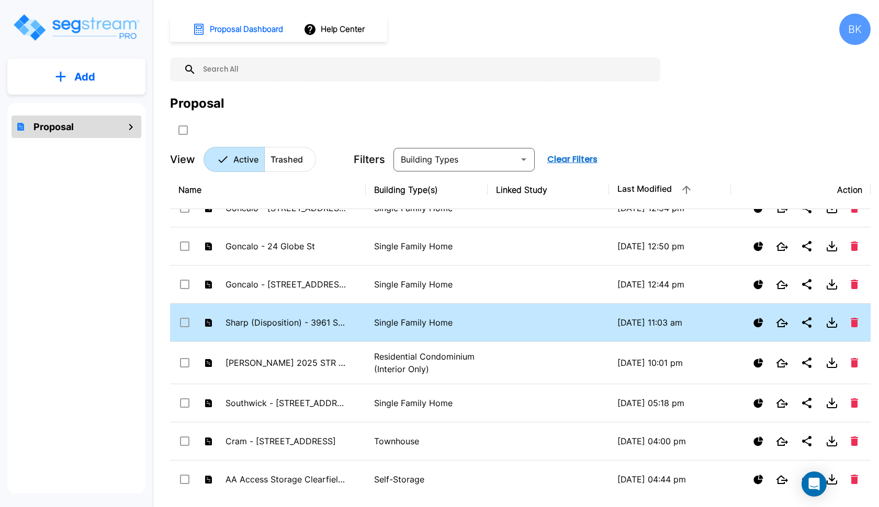
scroll to position [950, 0]
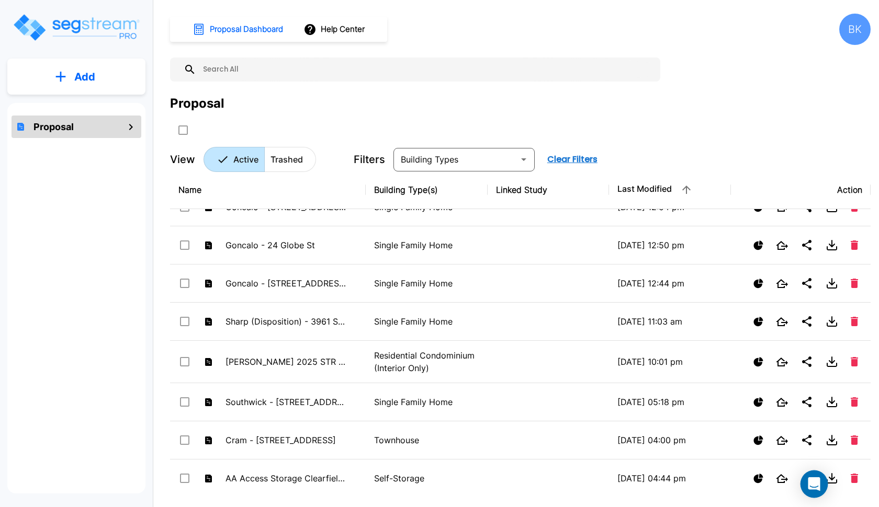
click at [817, 481] on icon "Open Intercom Messenger" at bounding box center [814, 485] width 12 height 14
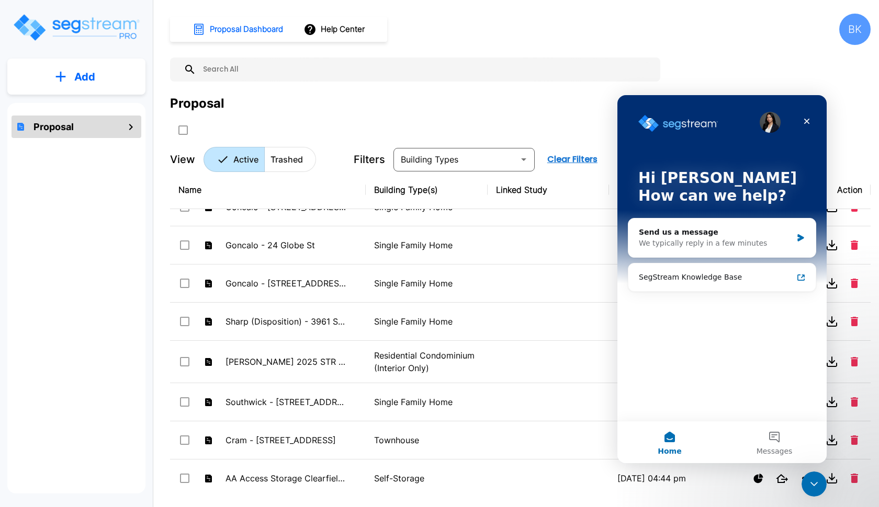
scroll to position [0, 0]
click at [718, 243] on div "We typically reply in a few minutes" at bounding box center [715, 243] width 153 height 11
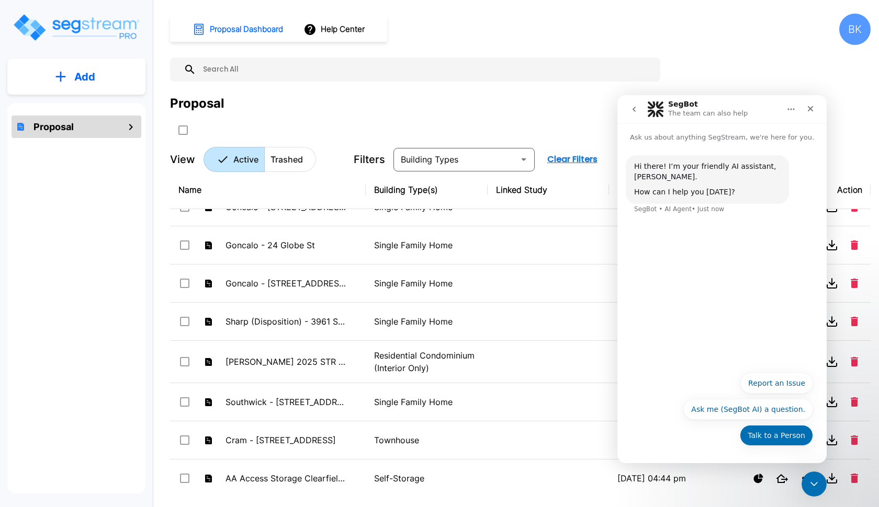
click at [757, 438] on button "Talk to a Person" at bounding box center [776, 435] width 73 height 21
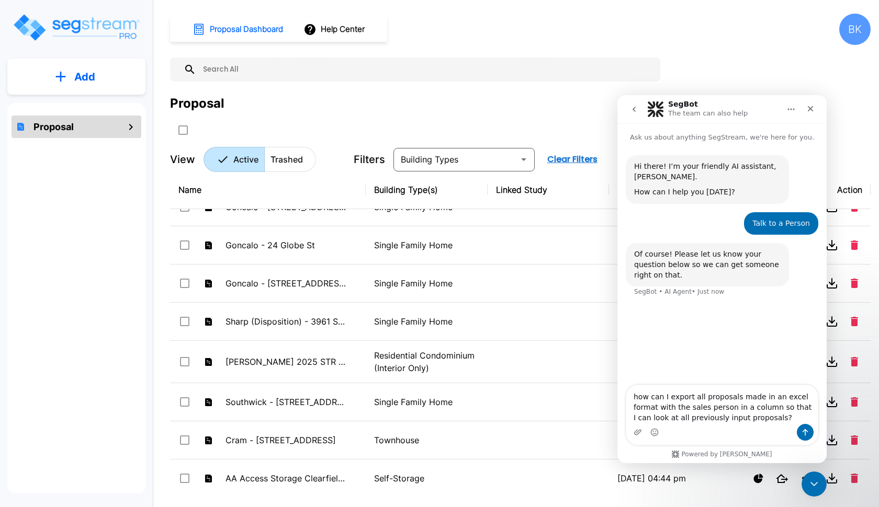
type textarea "how can I export all proposals made in an excel format with the sales person in…"
click at [801, 431] on icon "Send a message…" at bounding box center [805, 432] width 8 height 8
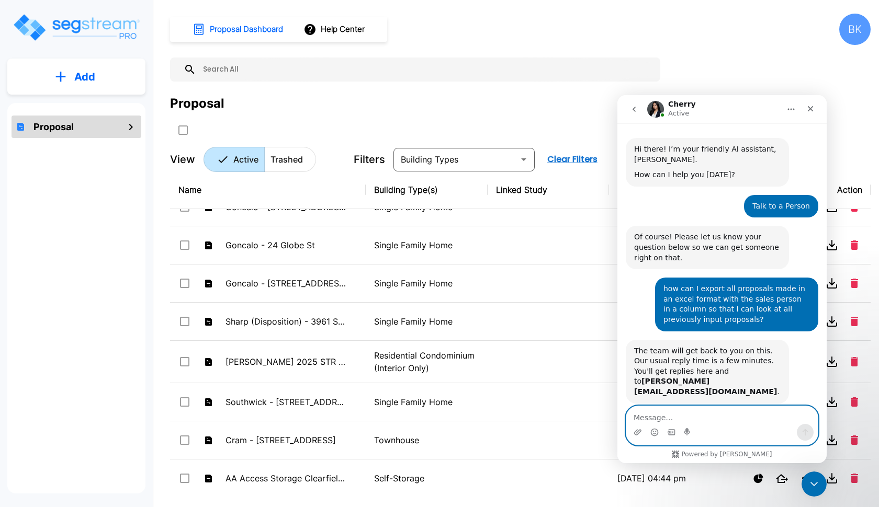
scroll to position [62, 0]
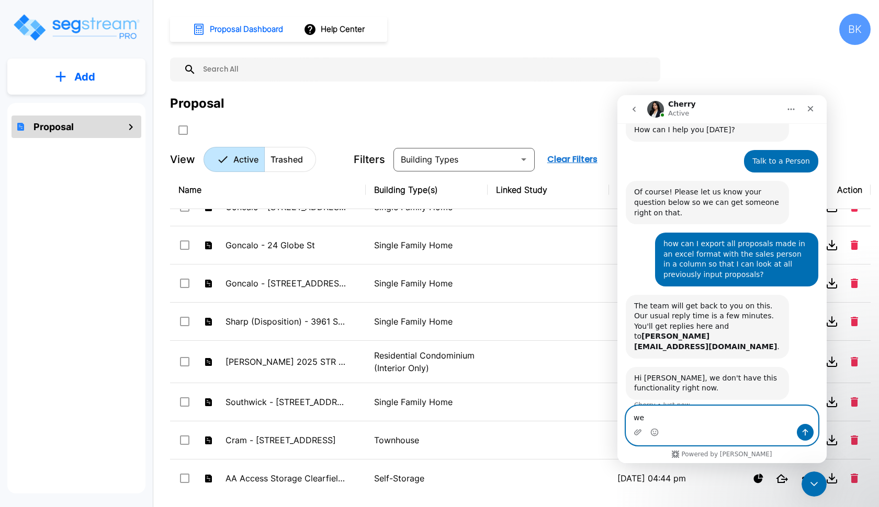
type textarea "w"
type textarea "Could you export that and send it to me then?"
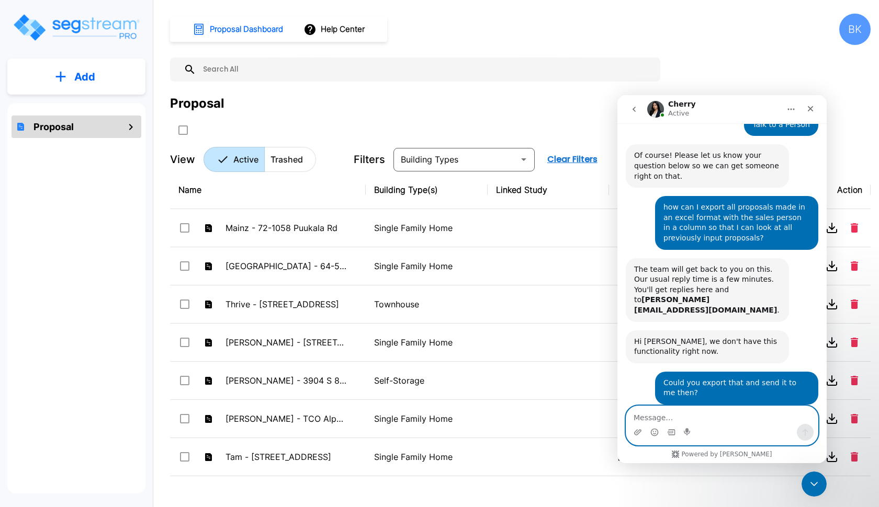
scroll to position [134, 0]
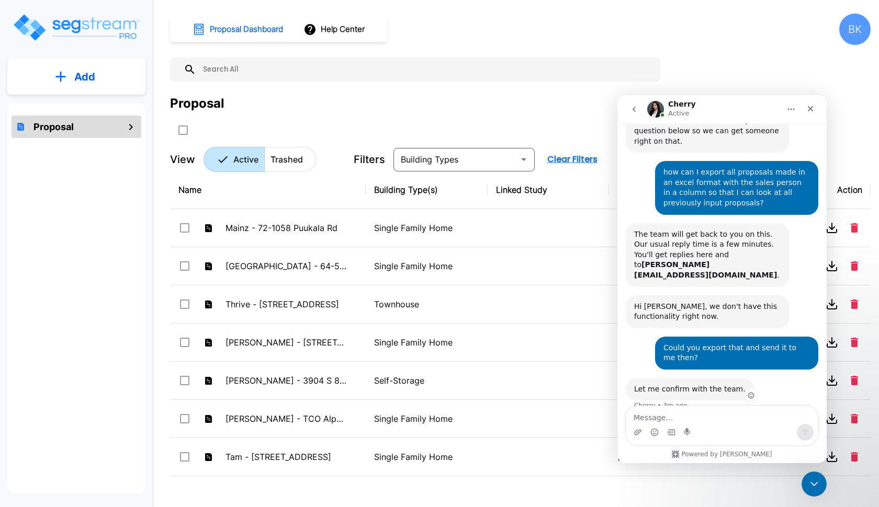
click at [748, 392] on icon "Add reaction" at bounding box center [751, 395] width 7 height 7
click at [647, 365] on span "👍" at bounding box center [642, 372] width 15 height 15
click at [684, 415] on textarea "Message…" at bounding box center [721, 416] width 191 height 18
